Goal: Information Seeking & Learning: Learn about a topic

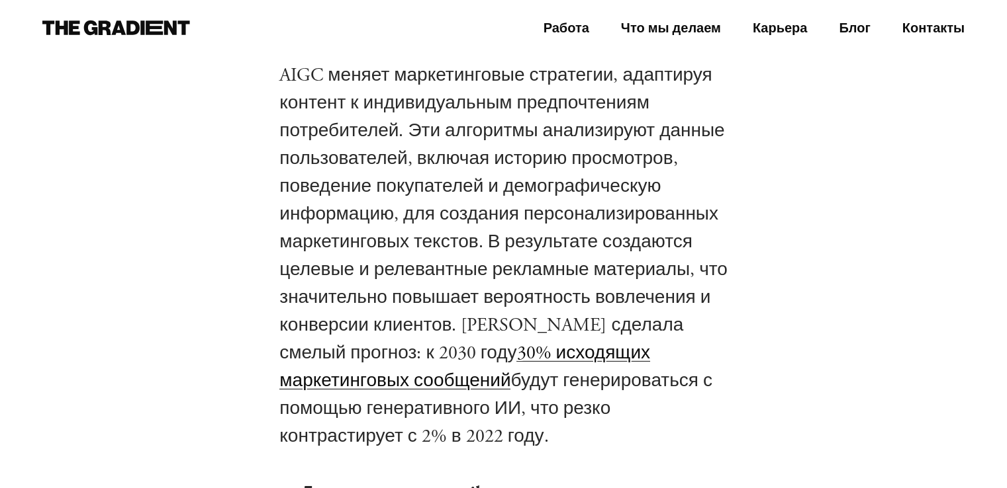
scroll to position [3825, 0]
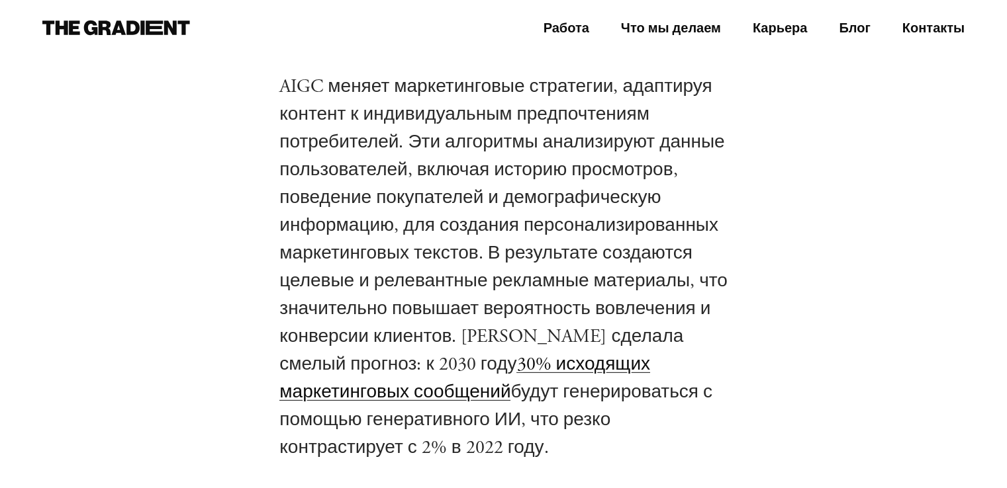
click at [517, 255] on font "AIGC меняет маркетинговые стратегии, адаптируя контент к индивидуальным предпоч…" at bounding box center [502, 226] width 447 height 302
click at [511, 255] on font "AIGC меняет маркетинговые стратегии, адаптируя контент к индивидуальным предпоч…" at bounding box center [502, 226] width 447 height 302
drag, startPoint x: 511, startPoint y: 255, endPoint x: 525, endPoint y: 256, distance: 14.0
click at [525, 256] on font "AIGC меняет маркетинговые стратегии, адаптируя контент к индивидуальным предпоч…" at bounding box center [502, 226] width 447 height 302
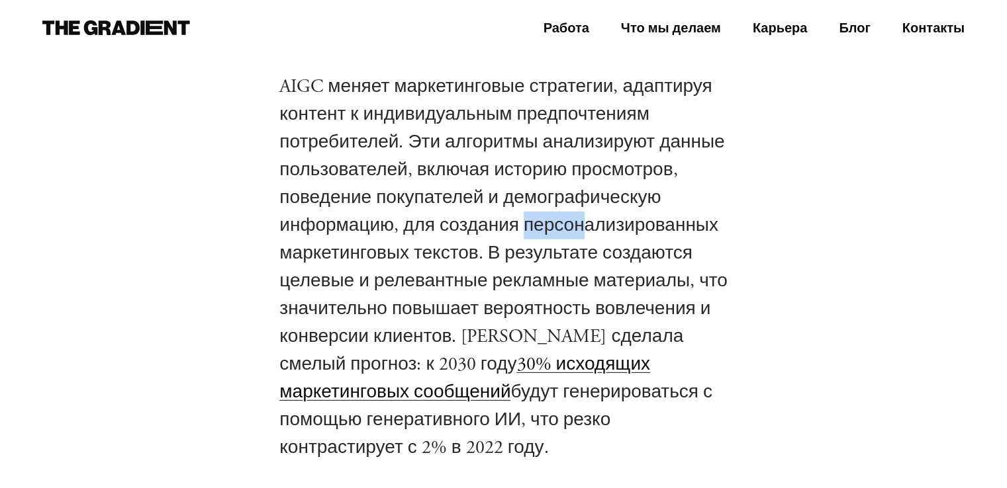
drag, startPoint x: 523, startPoint y: 235, endPoint x: 582, endPoint y: 232, distance: 59.0
click at [582, 232] on font "AIGC меняет маркетинговые стратегии, адаптируя контент к индивидуальным предпоч…" at bounding box center [502, 226] width 447 height 302
drag, startPoint x: 602, startPoint y: 226, endPoint x: 535, endPoint y: 218, distance: 68.0
click at [535, 218] on font "AIGC меняет маркетинговые стратегии, адаптируя контент к индивидуальным предпоч…" at bounding box center [502, 226] width 447 height 302
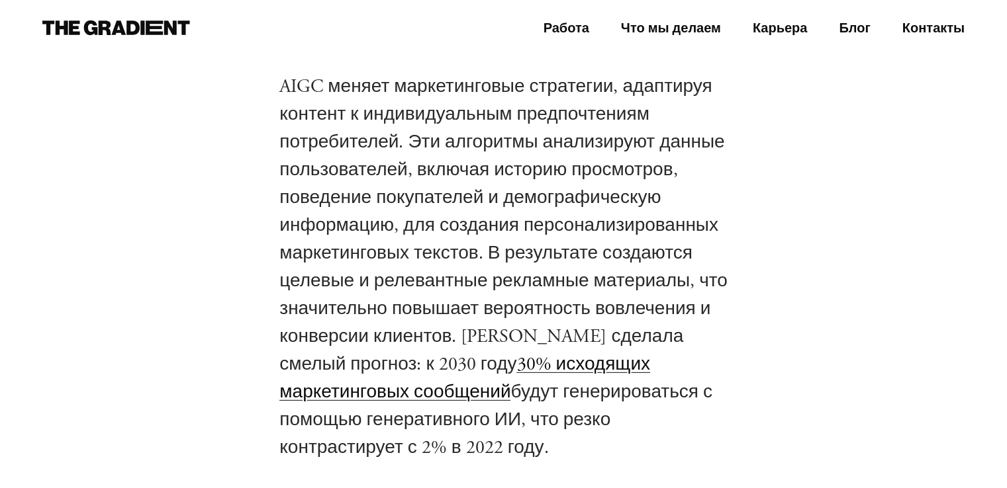
click at [414, 234] on font "AIGC меняет маркетинговые стратегии, адаптируя контент к индивидуальным предпоч…" at bounding box center [502, 226] width 447 height 302
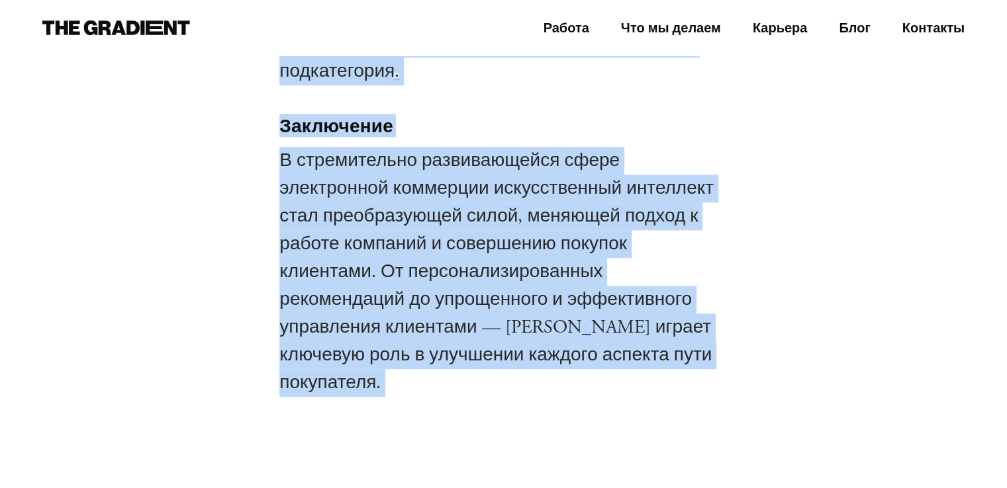
scroll to position [6515, 0]
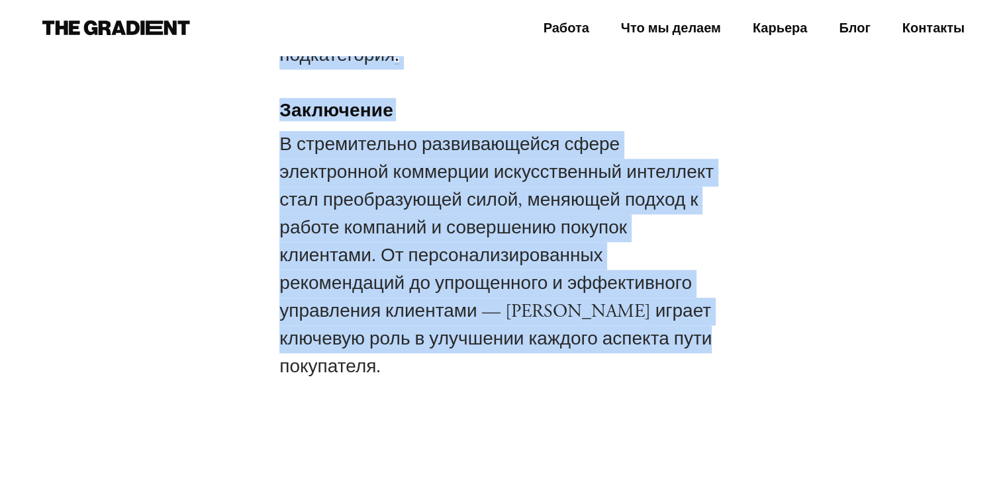
drag, startPoint x: 280, startPoint y: 124, endPoint x: 676, endPoint y: 369, distance: 465.6
copy div "Lor ipsumdolorsi AM conse adip elitseddoei tem incididun utlaboreetd magnaaliq …"
